Goal: Task Accomplishment & Management: Manage account settings

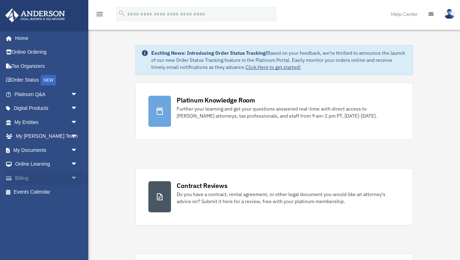
click at [25, 179] on link "Billing arrow_drop_down" at bounding box center [46, 178] width 83 height 14
click at [74, 178] on span "arrow_drop_down" at bounding box center [78, 178] width 14 height 14
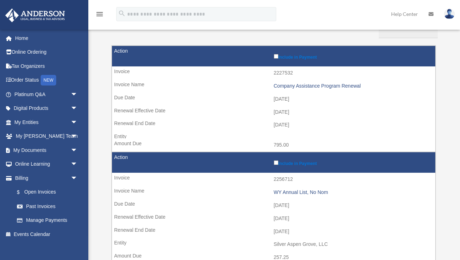
scroll to position [77, 0]
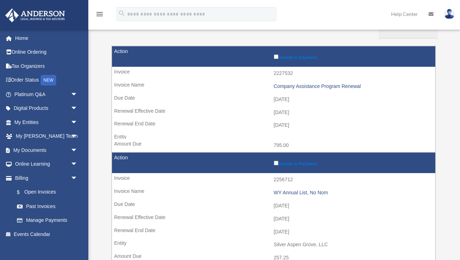
click at [450, 11] on img at bounding box center [449, 14] width 11 height 10
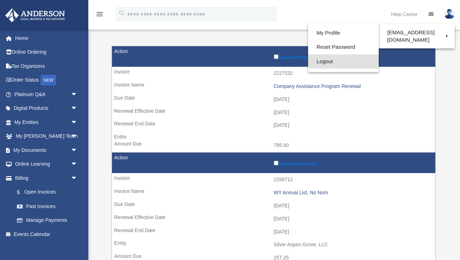
click at [322, 60] on link "Logout" at bounding box center [343, 61] width 71 height 14
